Goal: Transaction & Acquisition: Book appointment/travel/reservation

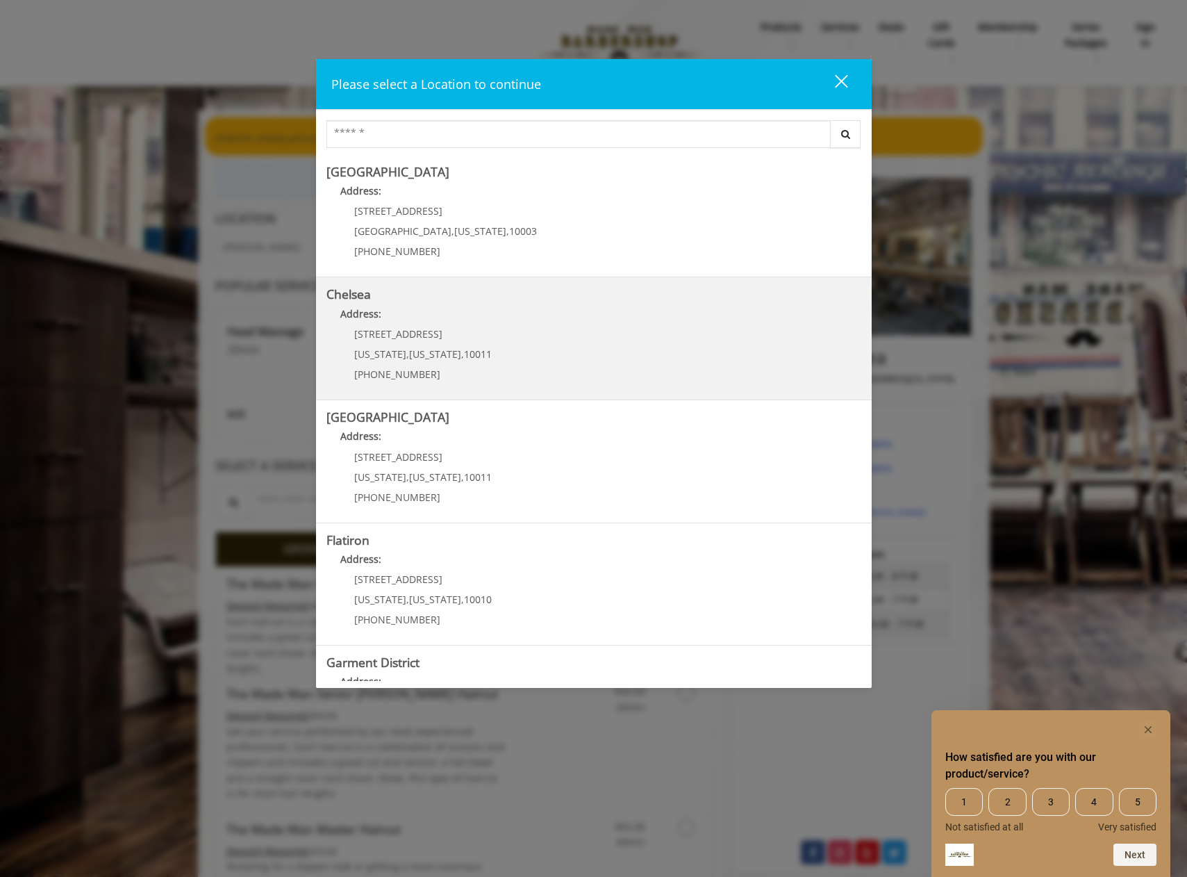
click at [556, 370] on link "Chelsea Address: 169/170 W 23rd St New York , New York , 10011 (917) 639-3902" at bounding box center [594, 338] width 535 height 101
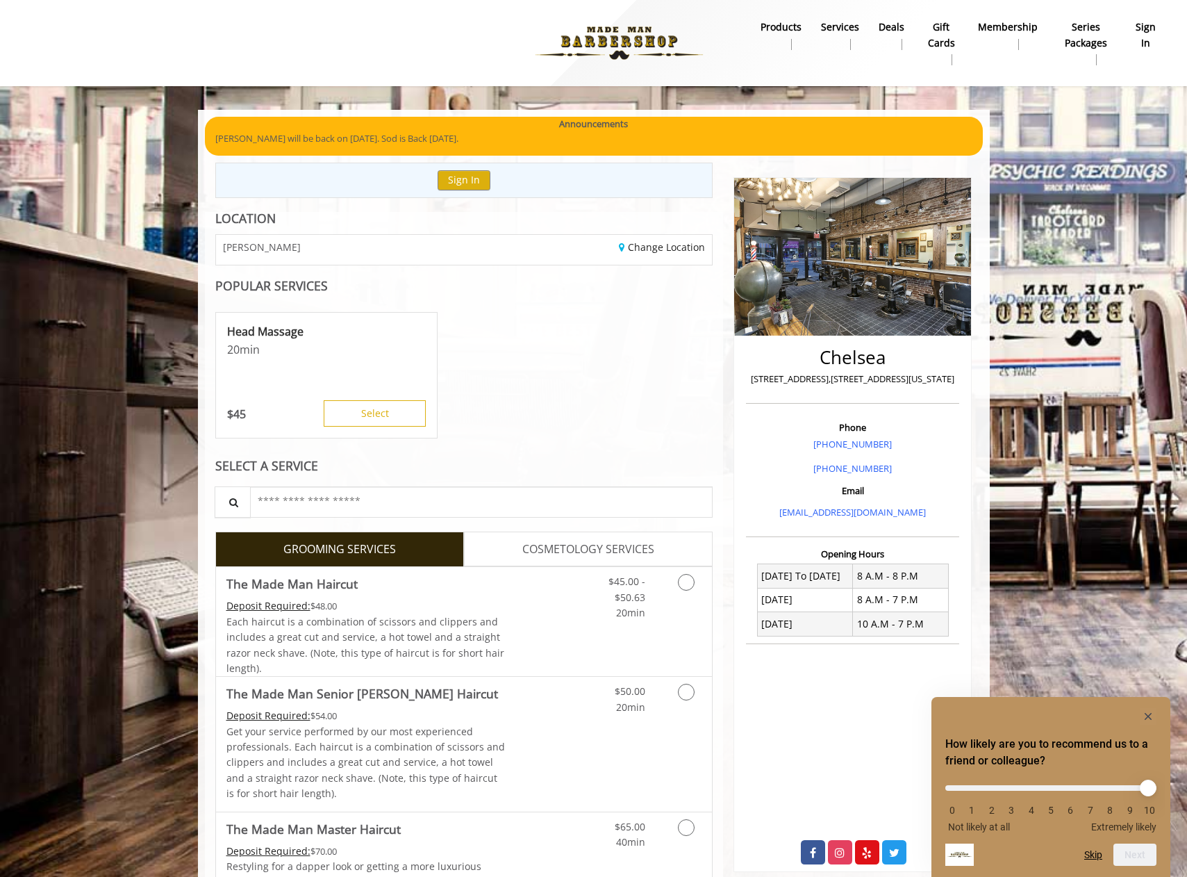
click at [1145, 718] on rect "Hide survey" at bounding box center [1148, 716] width 17 height 17
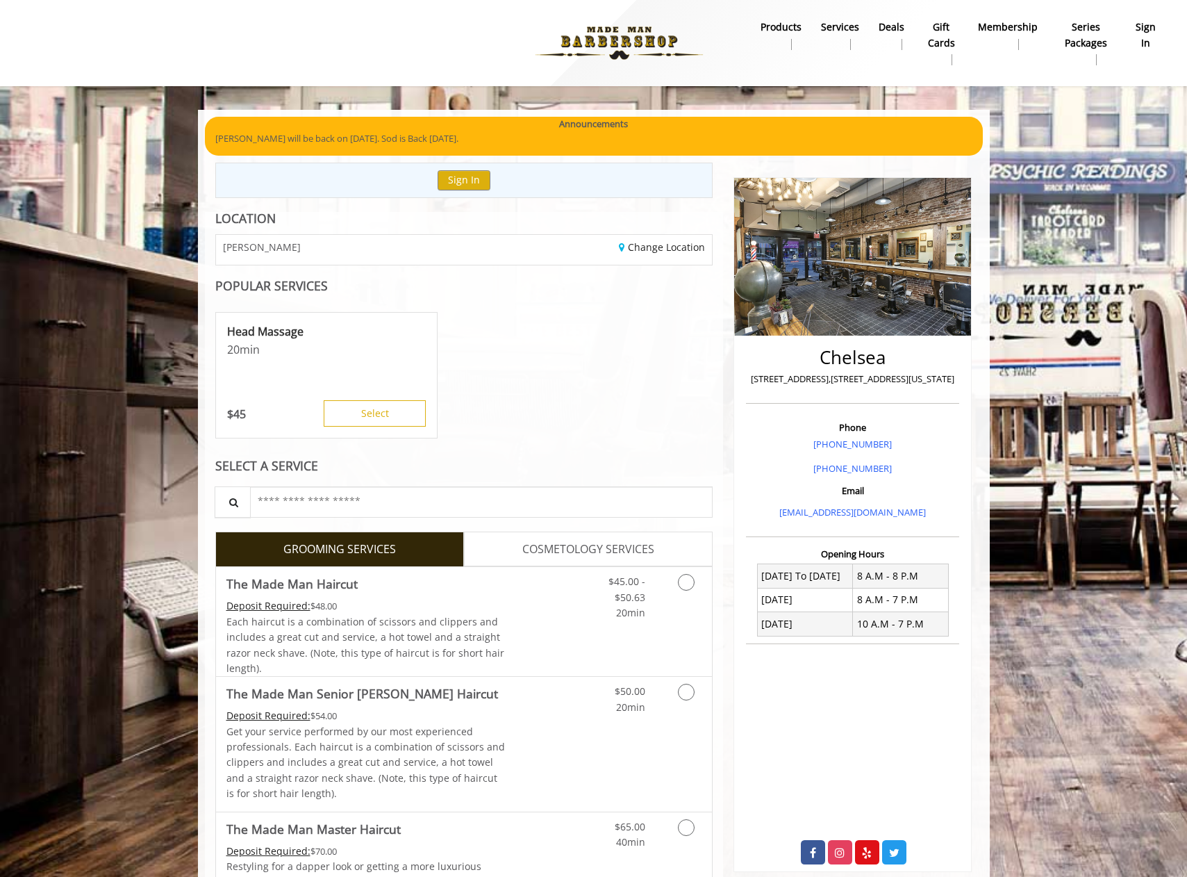
click at [420, 290] on div "POPULAR SERVICES" at bounding box center [464, 285] width 498 height 13
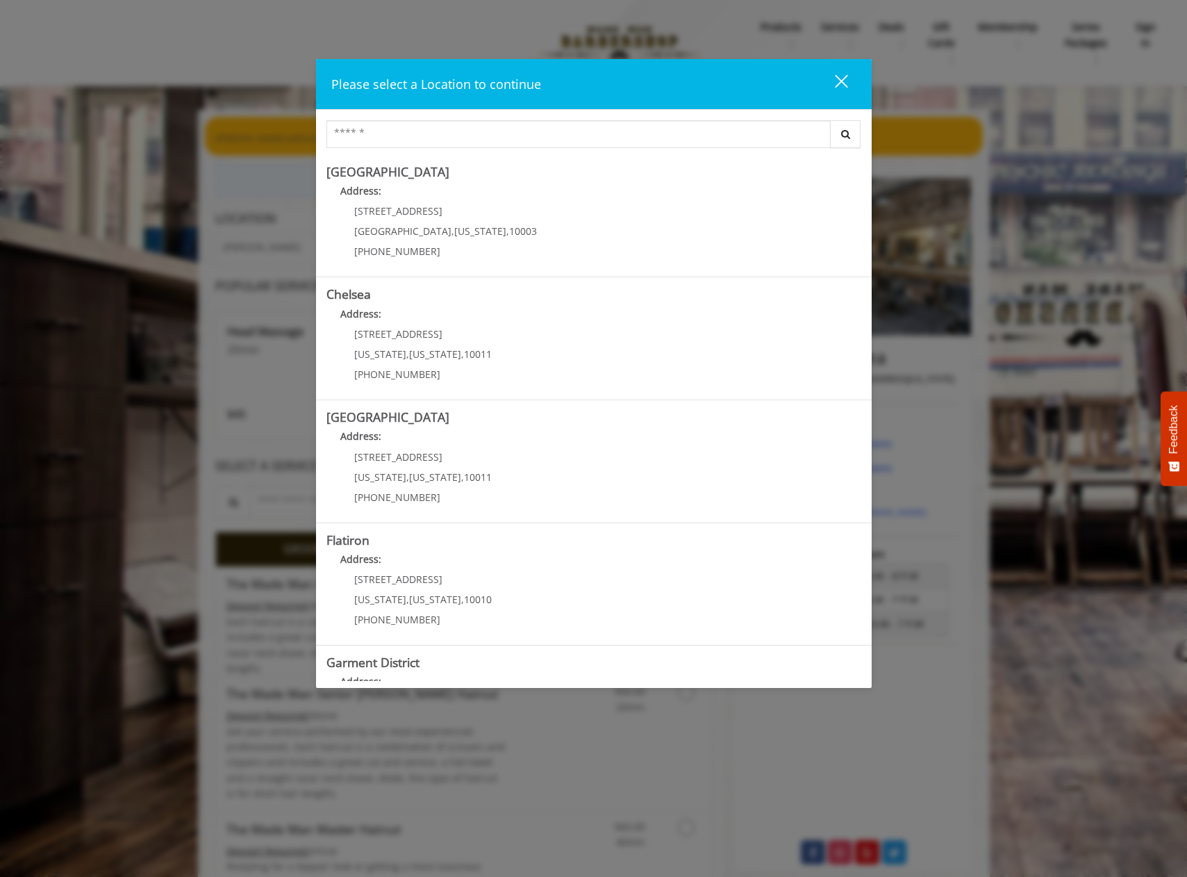
click at [839, 86] on div "close" at bounding box center [833, 84] width 28 height 21
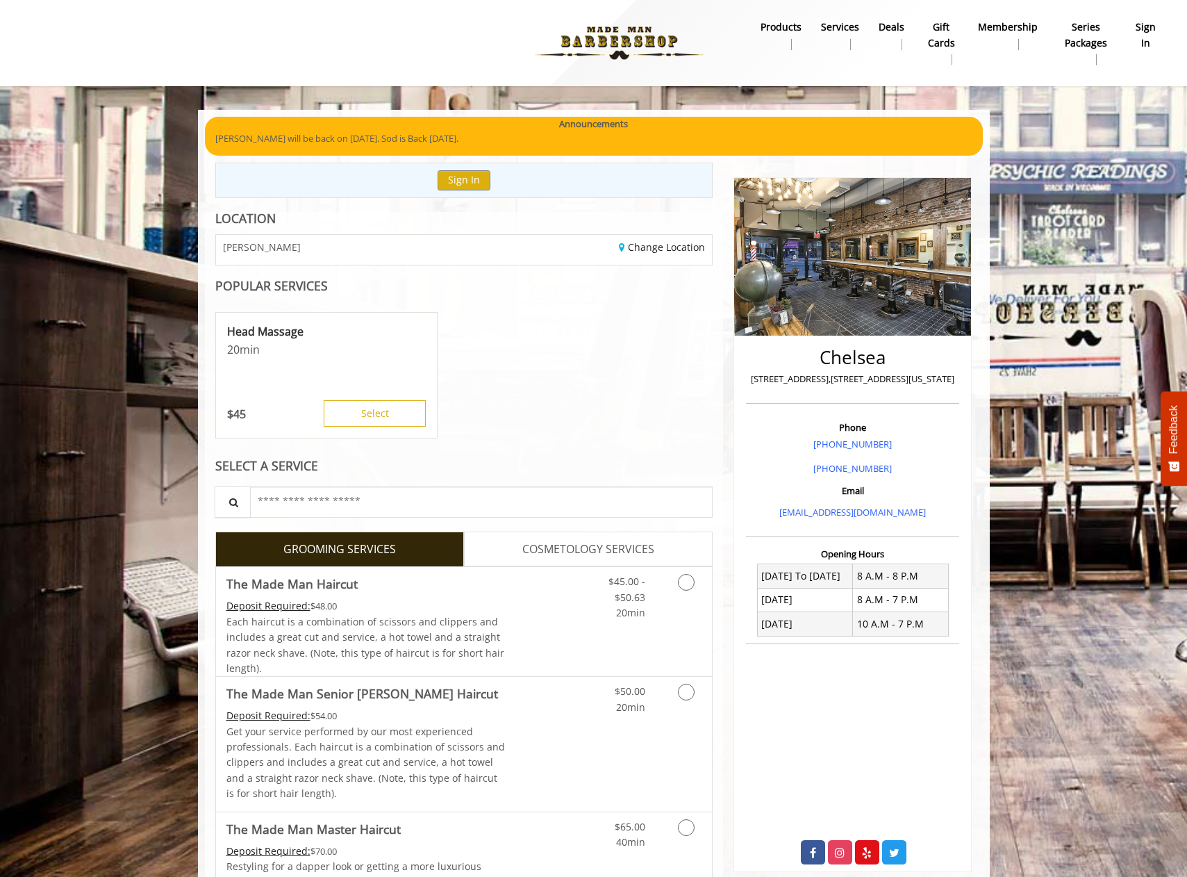
click at [495, 410] on div "Head Massage 20 min $ 45 Select" at bounding box center [464, 375] width 498 height 139
